Goal: Communication & Community: Share content

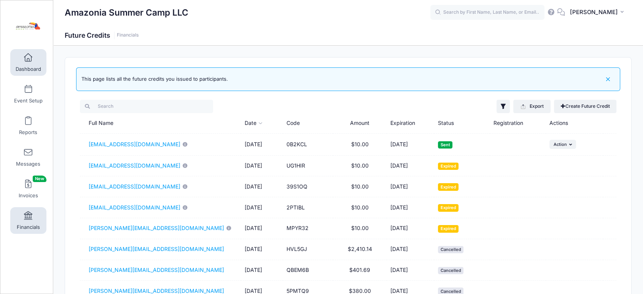
click at [28, 58] on span at bounding box center [28, 58] width 0 height 8
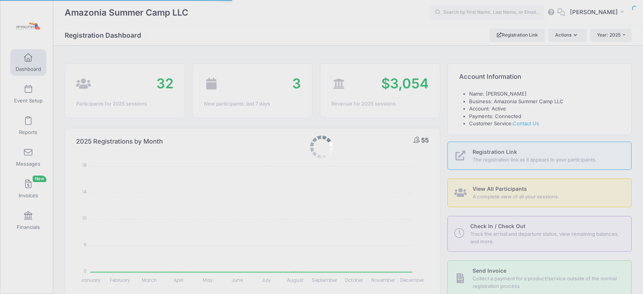
select select
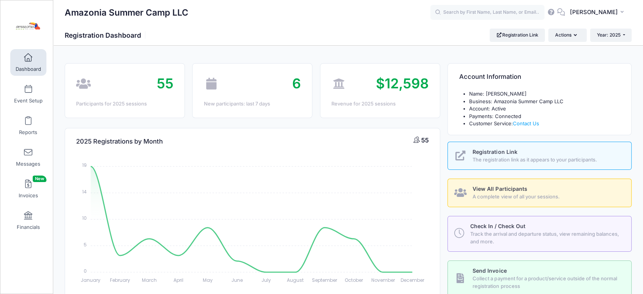
click at [26, 62] on link "Dashboard" at bounding box center [28, 62] width 36 height 27
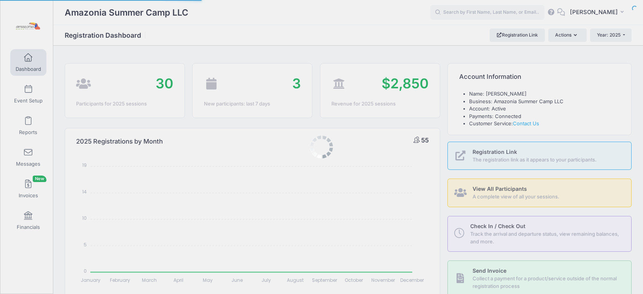
select select
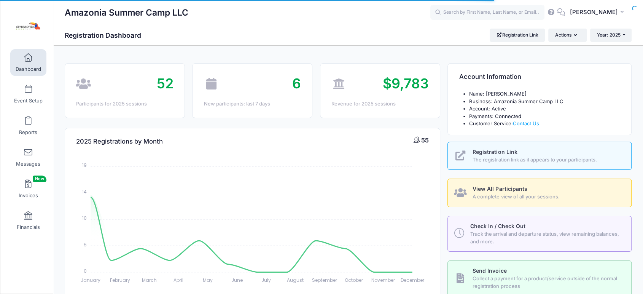
click at [78, 253] on icon "January January February February March March April April May May June June Jul…" at bounding box center [252, 221] width 352 height 133
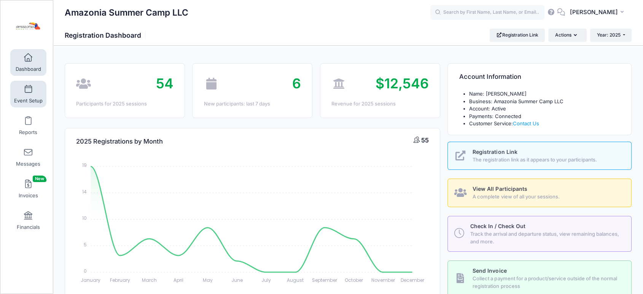
click at [28, 92] on span at bounding box center [28, 89] width 0 height 8
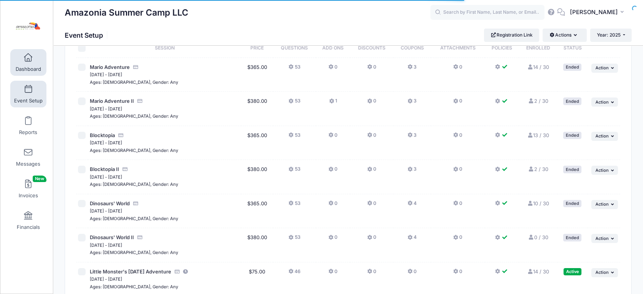
scroll to position [113, 0]
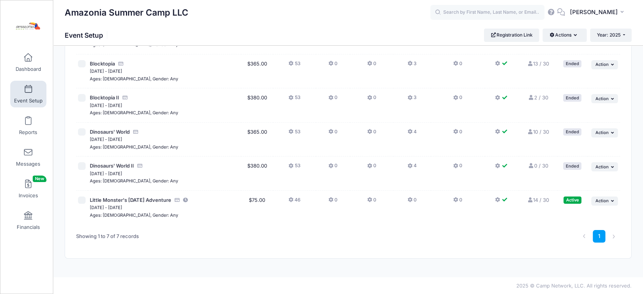
click at [533, 200] on link "14 / 30 Full" at bounding box center [538, 200] width 22 height 6
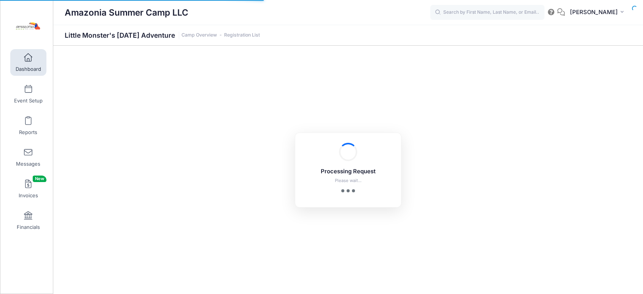
select select "10"
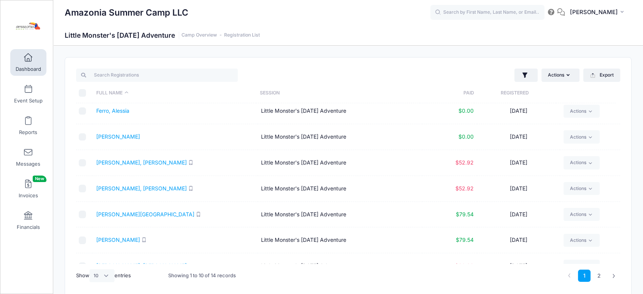
scroll to position [88, 0]
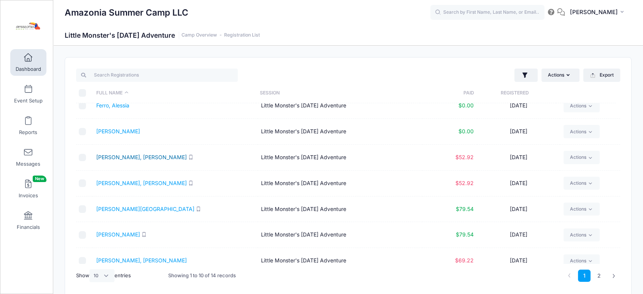
click at [132, 157] on link "[PERSON_NAME], [PERSON_NAME]" at bounding box center [141, 157] width 91 height 6
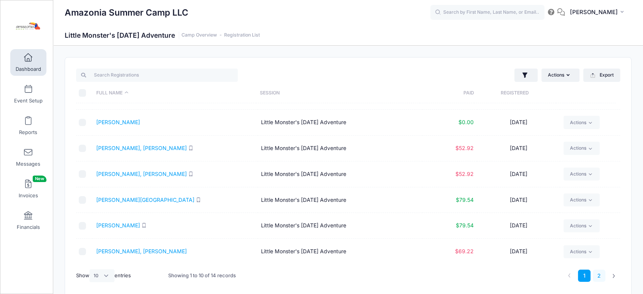
click at [598, 273] on link "2" at bounding box center [599, 275] width 13 height 13
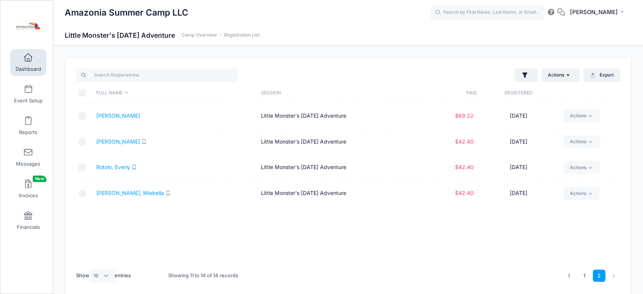
scroll to position [0, 0]
click at [585, 273] on link "1" at bounding box center [584, 275] width 13 height 13
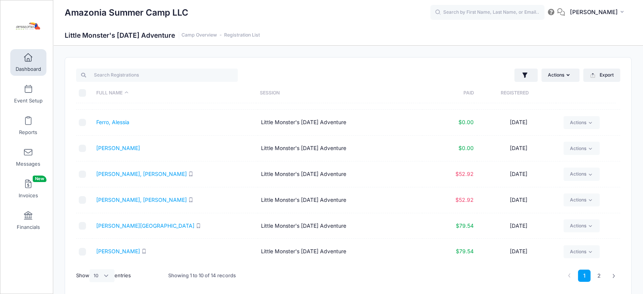
scroll to position [73, 0]
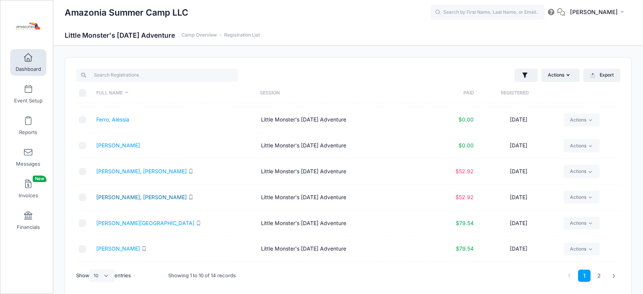
click at [110, 198] on link "[PERSON_NAME], [PERSON_NAME]" at bounding box center [141, 197] width 91 height 6
click at [119, 195] on link "[PERSON_NAME], [PERSON_NAME]" at bounding box center [141, 197] width 91 height 6
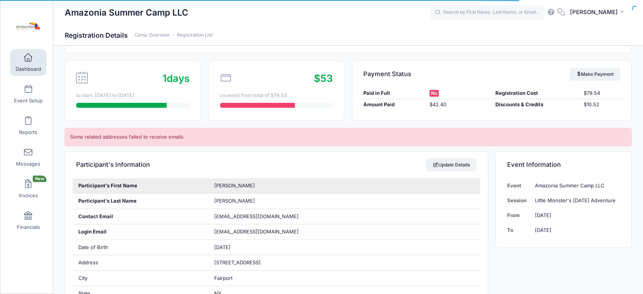
scroll to position [67, 0]
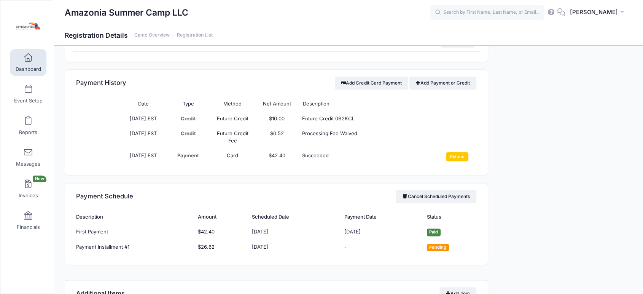
scroll to position [1033, 0]
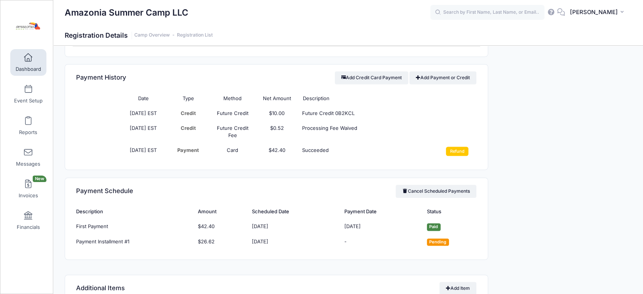
click at [30, 62] on link "Dashboard" at bounding box center [28, 62] width 36 height 27
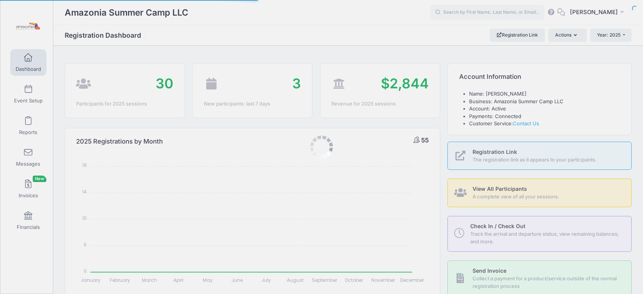
select select
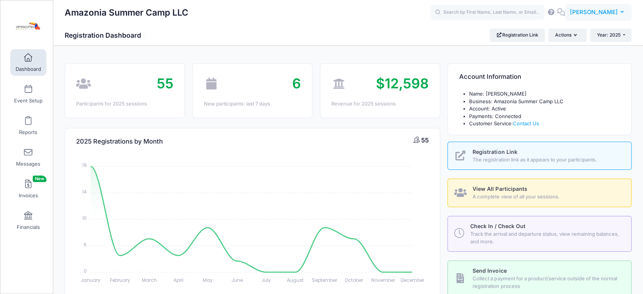
click at [624, 13] on button "MD Monica Daniel Gil" at bounding box center [598, 13] width 67 height 18
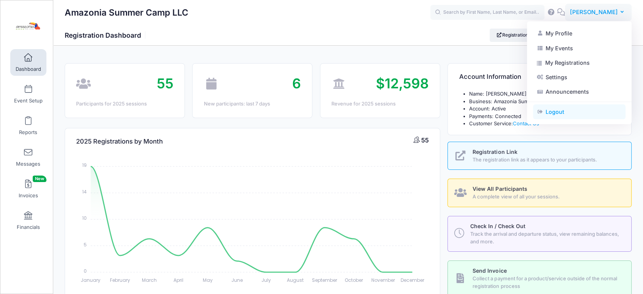
click at [557, 111] on link "Logout" at bounding box center [579, 112] width 92 height 14
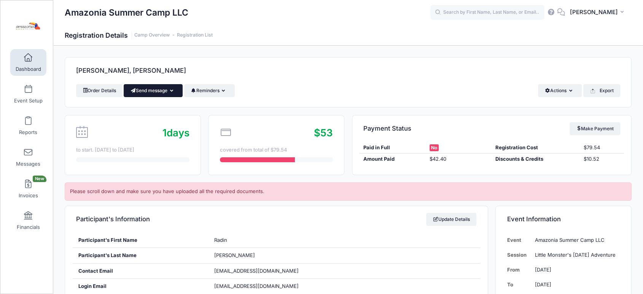
click at [145, 91] on button "Send message" at bounding box center [153, 90] width 59 height 13
click at [161, 109] on link "Send Email" at bounding box center [159, 109] width 46 height 14
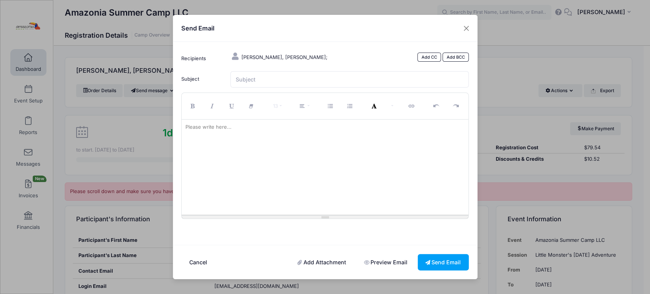
click at [210, 129] on div "Please write here..." at bounding box center [209, 127] width 54 height 15
paste div
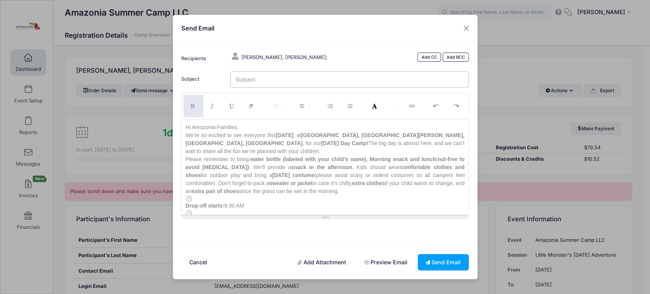
click at [246, 78] on input "Subject" at bounding box center [349, 79] width 238 height 16
paste input "Rain or Shine.Get Ready for a Magical Halloween Day Camp!"
click at [272, 78] on input "Rain or Shine.Get Ready for a Magical Halloween Day Camp!" at bounding box center [349, 79] width 238 height 16
type input "Rain or Shine. Get Ready for a Magical Halloween Day Camp!"
click at [445, 259] on button "Send Email" at bounding box center [443, 262] width 51 height 16
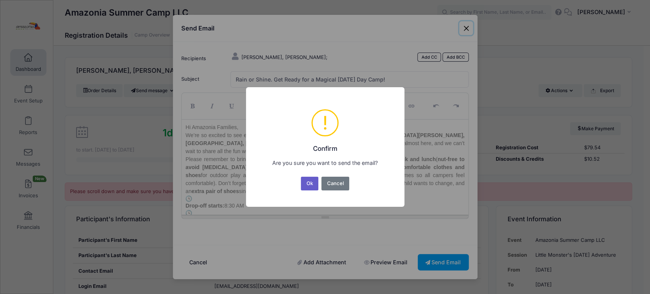
click at [308, 177] on button "Ok" at bounding box center [310, 184] width 18 height 14
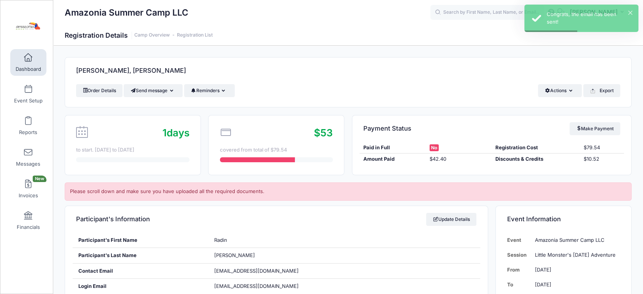
click at [30, 63] on link "Dashboard" at bounding box center [28, 62] width 36 height 27
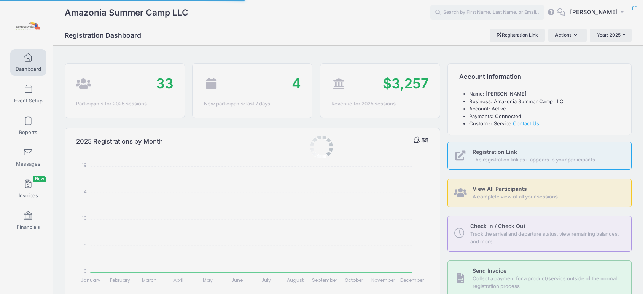
select select
